Goal: Check status: Check status

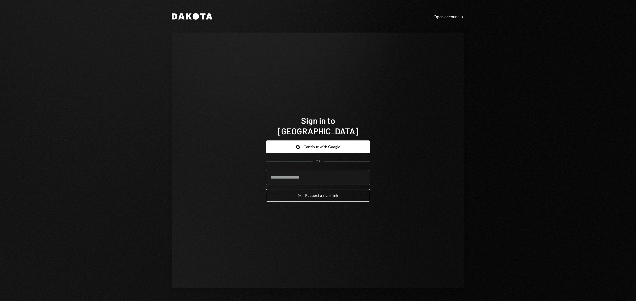
type input "**********"
click at [313, 141] on button "Google Continue with Google" at bounding box center [318, 147] width 104 height 12
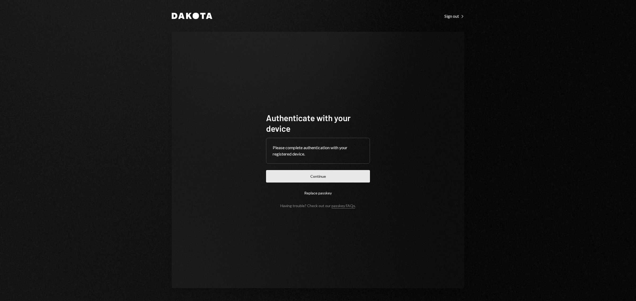
click at [323, 177] on button "Continue" at bounding box center [318, 176] width 104 height 12
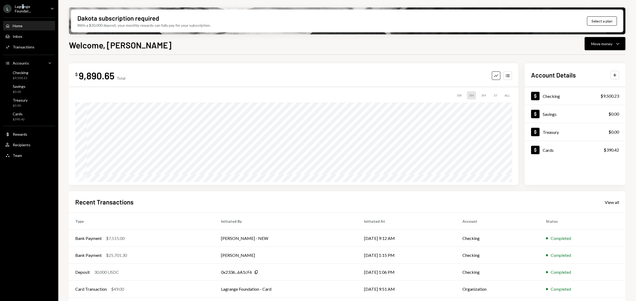
click at [23, 3] on ul "L Lagrange Foundat... Caret Down Home Home Inbox Inbox Activities Transactions …" at bounding box center [29, 80] width 58 height 161
click at [22, 10] on div "Lagrange Foundat..." at bounding box center [30, 8] width 31 height 9
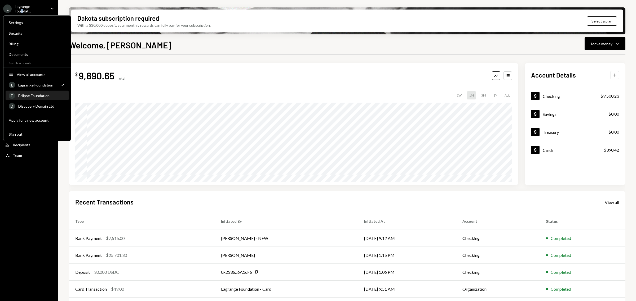
click at [31, 96] on div "Eclipse Foundation" at bounding box center [41, 96] width 47 height 5
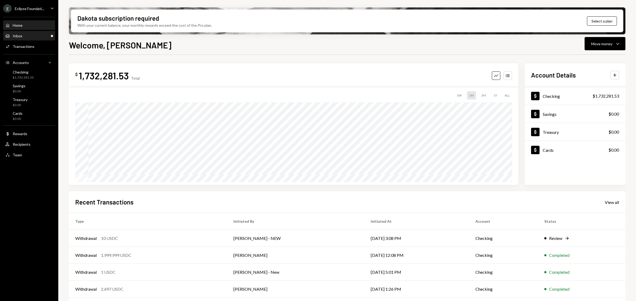
click at [34, 37] on div "Inbox Inbox" at bounding box center [29, 36] width 48 height 5
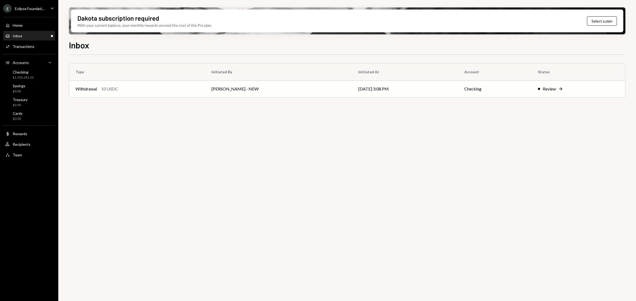
click at [151, 90] on div "Withdrawal 10 USDC" at bounding box center [136, 89] width 123 height 6
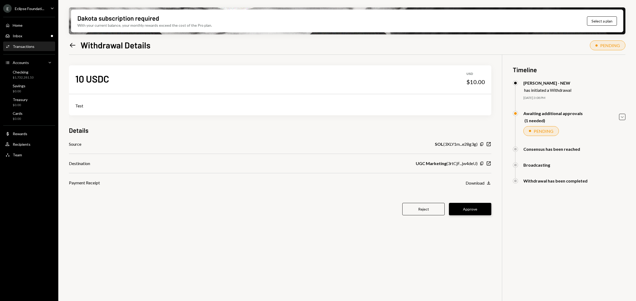
click at [471, 206] on button "Approve" at bounding box center [470, 209] width 42 height 12
